Goal: Find specific page/section: Find specific page/section

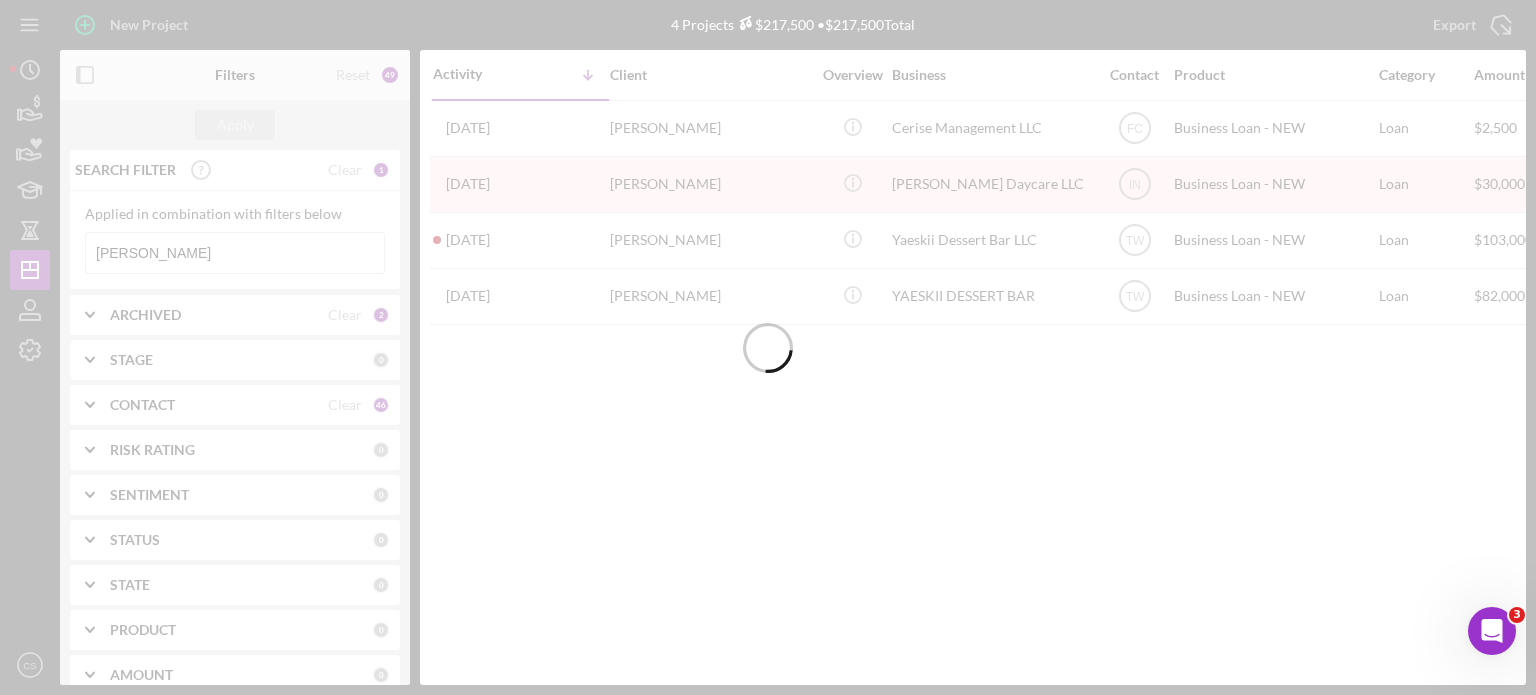
click at [156, 251] on input "[PERSON_NAME]" at bounding box center [235, 253] width 298 height 40
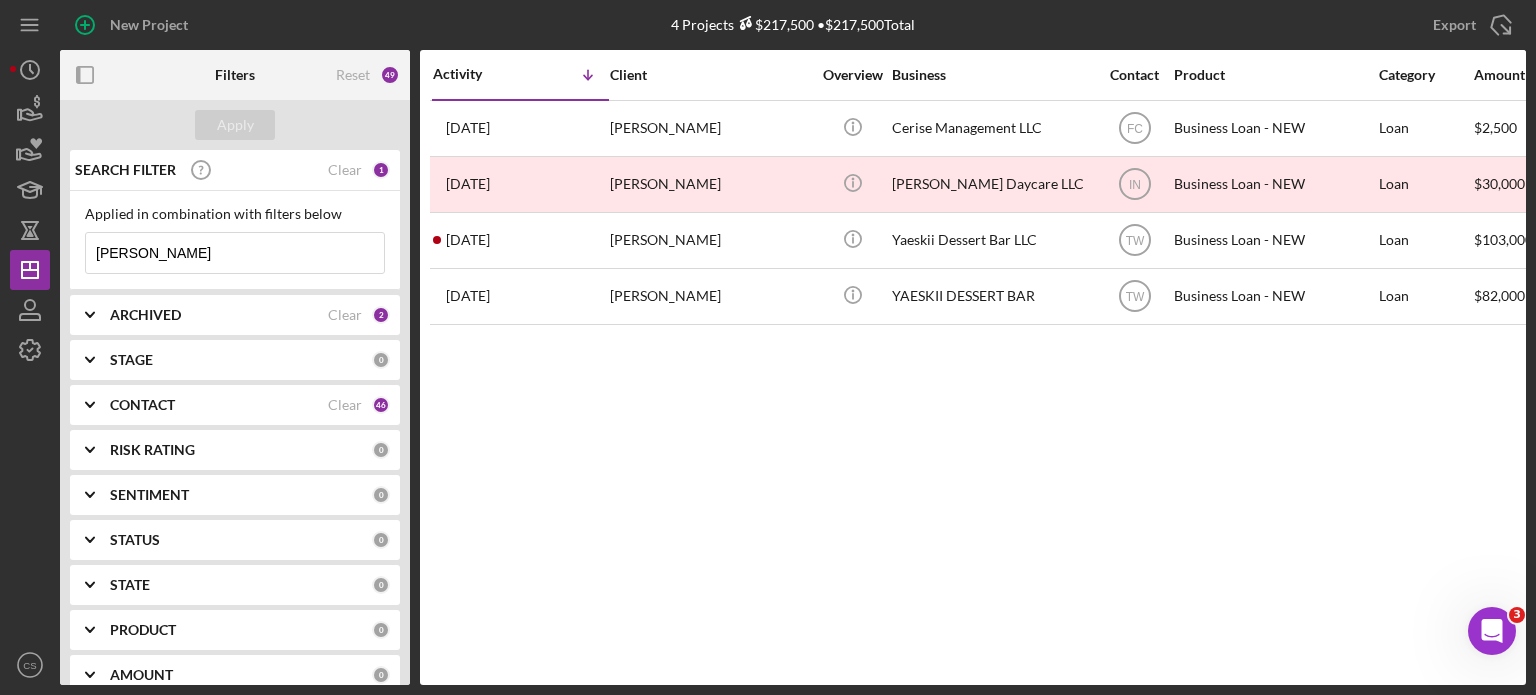
drag, startPoint x: 156, startPoint y: 252, endPoint x: 0, endPoint y: 250, distance: 156.0
click at [0, 250] on div "New Project 4 Projects $217,500 • $217,500 Total [PERSON_NAME] Export Icon/Expo…" at bounding box center [768, 347] width 1536 height 695
type input "[PERSON_NAME]"
click at [228, 121] on div "Apply" at bounding box center [235, 125] width 37 height 30
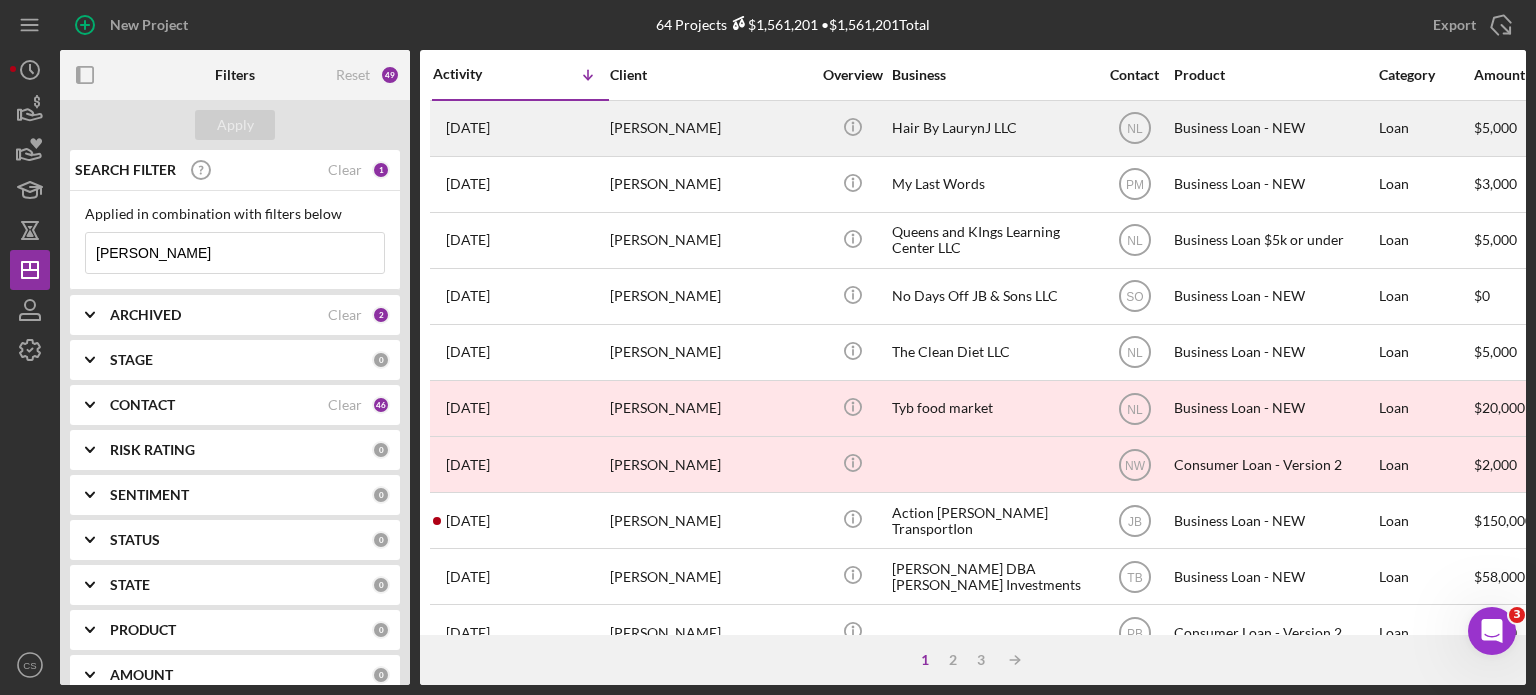
click at [473, 129] on time "[DATE]" at bounding box center [468, 128] width 44 height 16
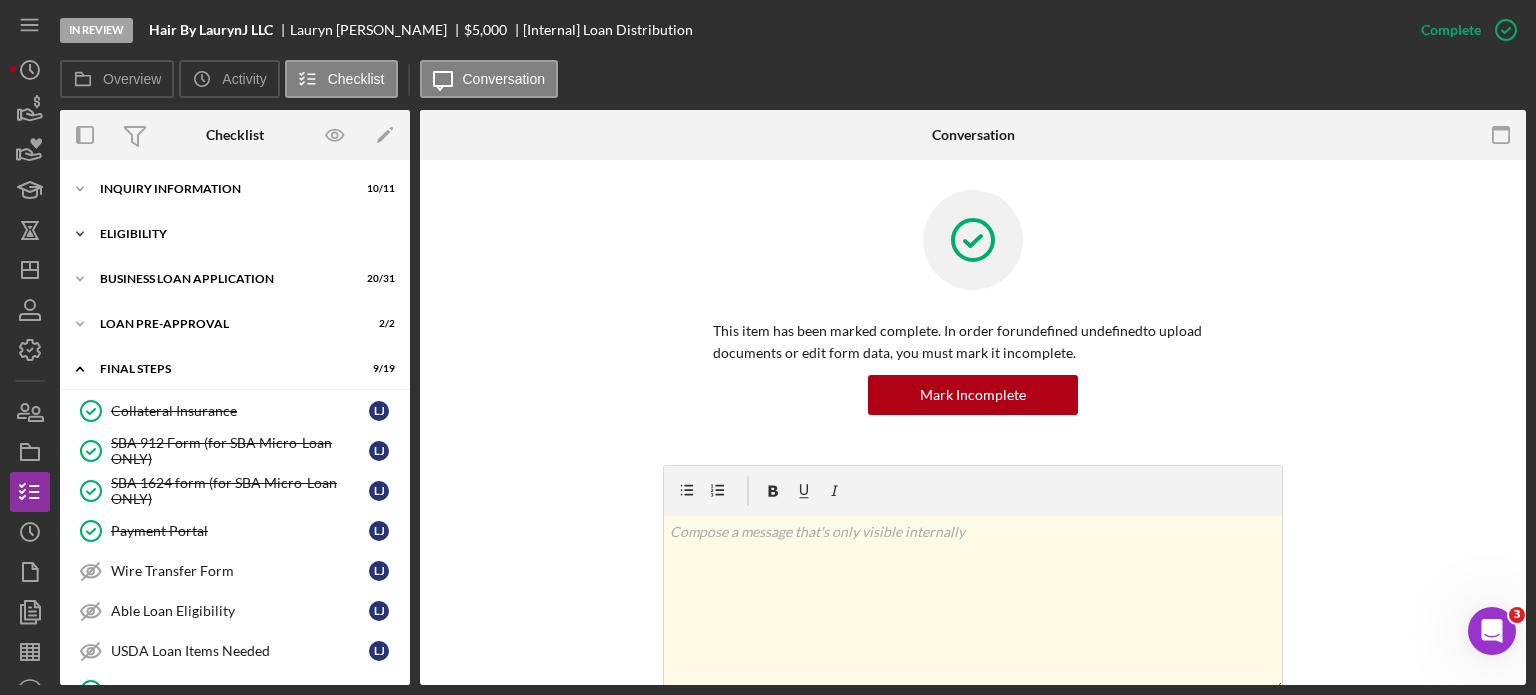
click at [83, 235] on icon "Icon/Expander" at bounding box center [80, 234] width 40 height 40
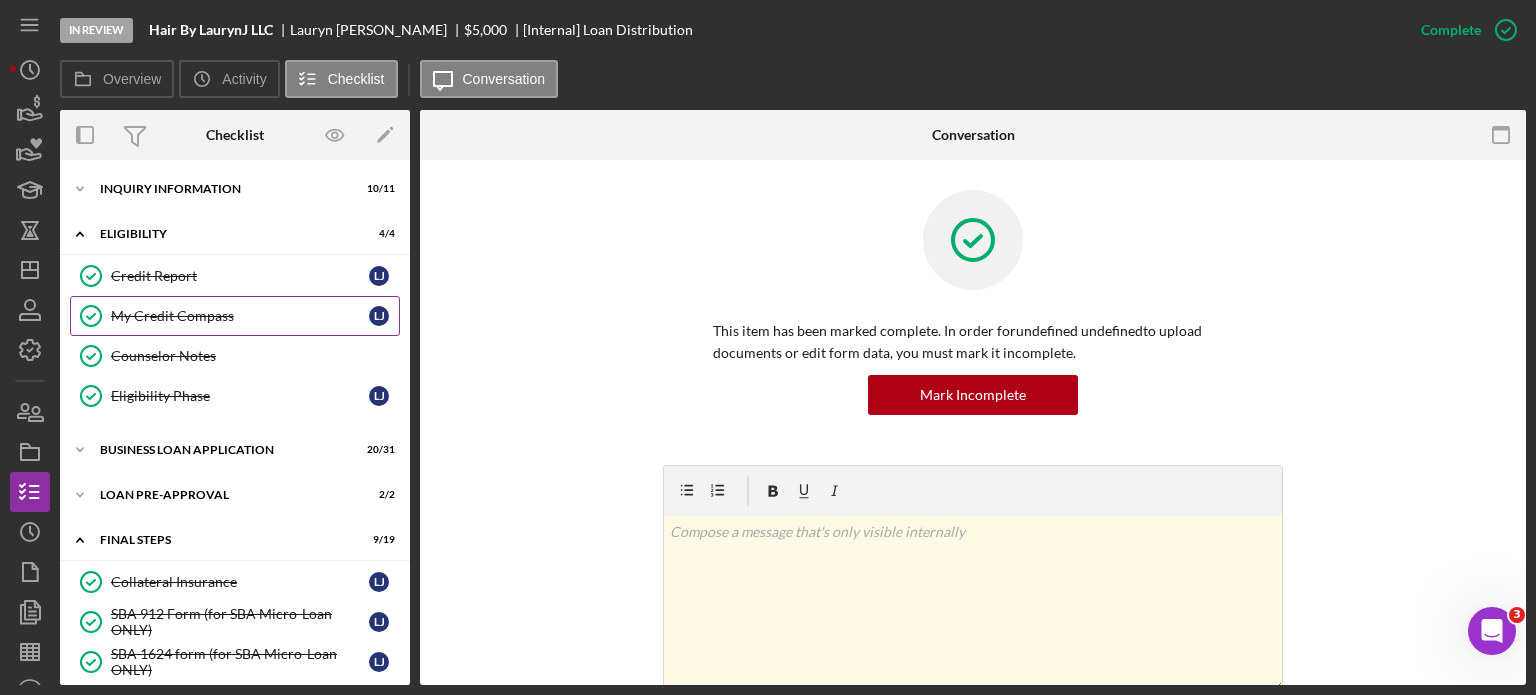
click at [156, 312] on div "My Credit Compass" at bounding box center [240, 316] width 258 height 16
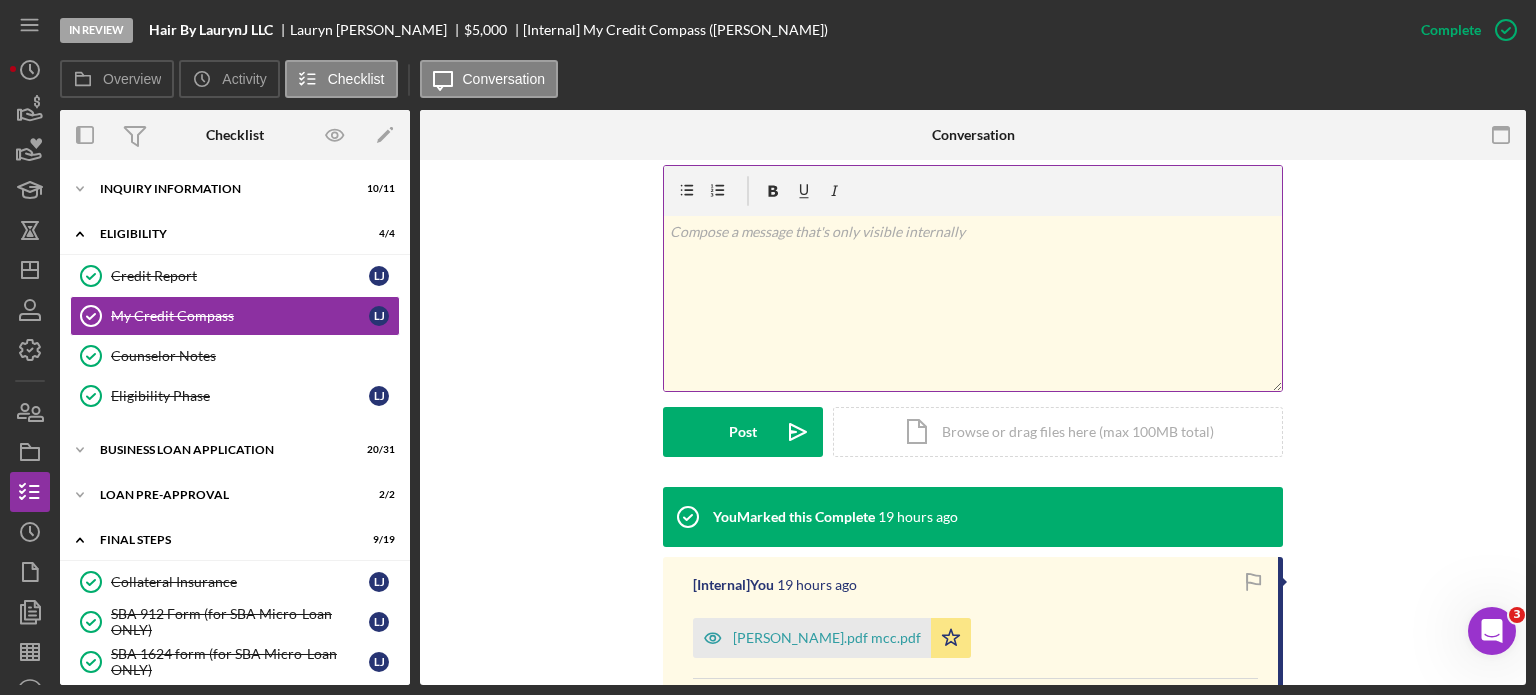
scroll to position [400, 0]
